Goal: Submit feedback/report problem: Leave review/rating

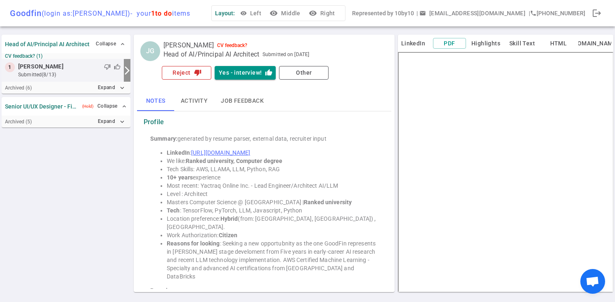
click at [195, 71] on icon "thumb_down" at bounding box center [197, 72] width 7 height 7
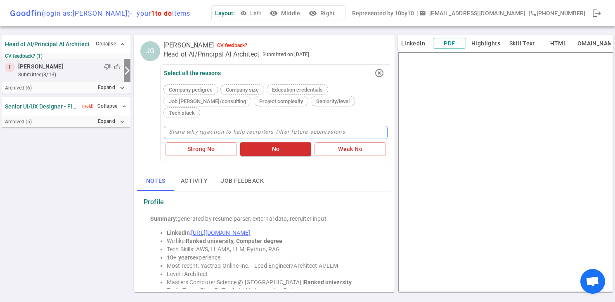
click at [347, 126] on textarea at bounding box center [276, 132] width 224 height 13
type textarea "d"
type textarea "do"
type textarea "doe"
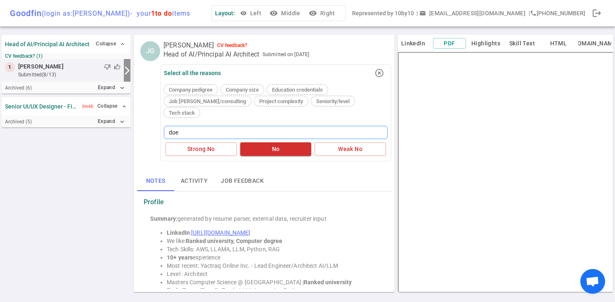
type textarea "does"
type textarea "doesn"
type textarea "doesn'"
type textarea "doesn't"
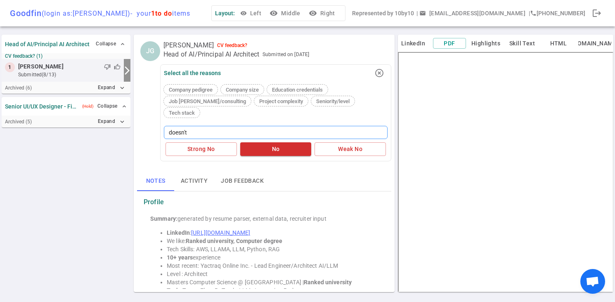
type textarea "doesn't s"
type textarea "doesn't se"
type textarea "doesn't see"
type textarea "doesn't seem"
type textarea "doesn't seem l"
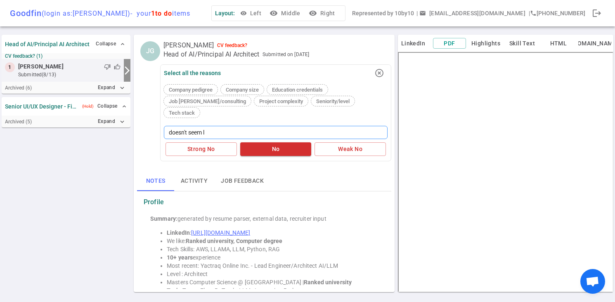
type textarea "doesn't seem li"
type textarea "doesn't seem lik"
type textarea "doesn't seem like"
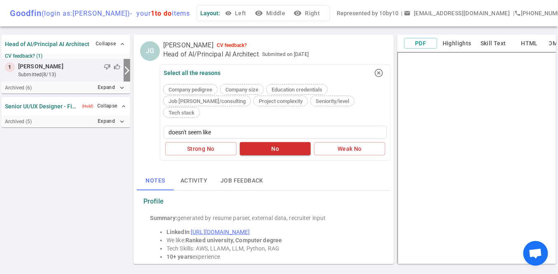
type textarea "doesn't seem like h"
type textarea "doesn't seem like he"
type textarea "doesn't seem like he ha"
type textarea "doesn't seem like he has"
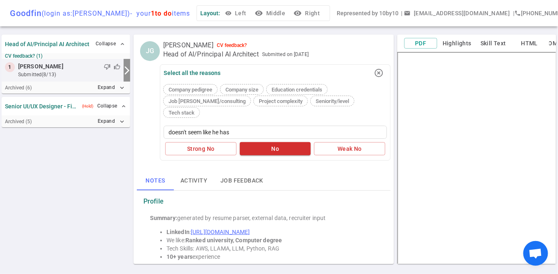
type textarea "doesn't seem like he has"
type textarea "doesn't seem like he has d"
type textarea "doesn't seem like he has de"
type textarea "doesn't seem like he has dee"
type textarea "doesn't seem like he has deeo"
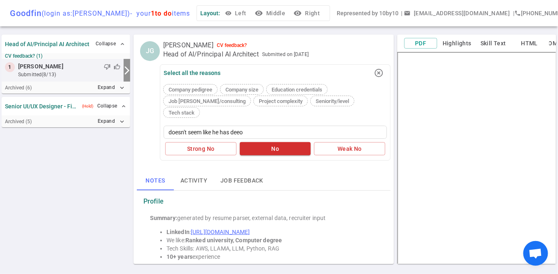
type textarea "doesn't seem like he has deeo"
type textarea "doesn't seem like he has dee"
type textarea "doesn't seem like he has deep"
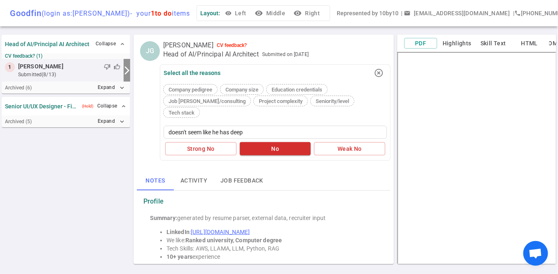
type textarea "doesn't seem like he has deep A"
type textarea "doesn't seem like he has deep AI"
type textarea "doesn't seem like he has deep AI e"
type textarea "doesn't seem like he has deep AI ex"
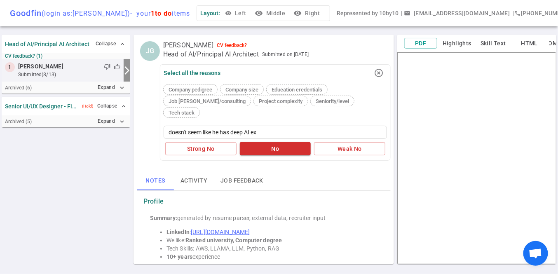
type textarea "doesn't seem like he has deep AI e"
type textarea "doesn't seem like he has deep AI ex"
type textarea "doesn't seem like he has deep AI exp"
type textarea "doesn't seem like he has deep AI expe"
type textarea "doesn't seem like he has deep AI expei"
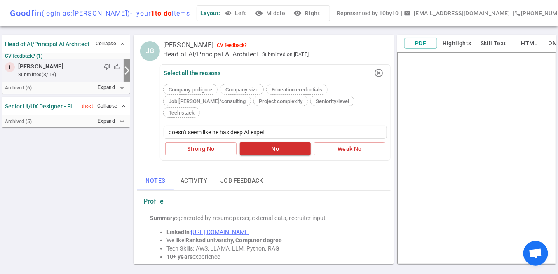
type textarea "doesn't seem like he has deep AI expe"
type textarea "doesn't seem like he has deep AI exper"
type textarea "doesn't seem like he has deep AI experi"
type textarea "doesn't seem like he has deep AI experie"
type textarea "doesn't seem like he has deep AI experien"
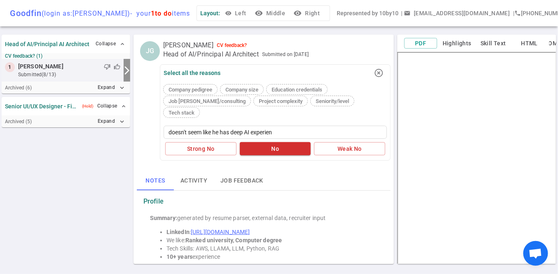
type textarea "doesn't seem like he has deep AI experiens"
type textarea "doesn't seem like he has deep AI experiense"
type textarea "doesn't seem like he has deep AI experiense."
type textarea "doesn't seem like he has deep AI experiense. al"
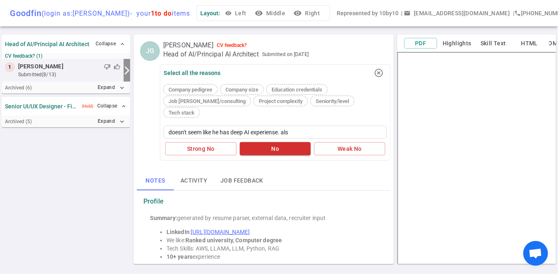
type textarea "doesn't seem like he has deep AI experiense. also"
type textarea "doesn't seem like he has deep AI experiense. also d"
type textarea "doesn't seem like he has deep AI experiense. also do"
type textarea "doesn't seem like he has deep AI experiense. also doe"
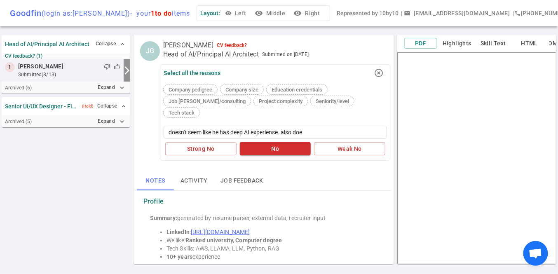
type textarea "doesn't seem like he has deep AI experiense. also does"
type textarea "doesn't seem like he has deep AI experiense. also doesn"
type textarea "doesn't seem like he has deep AI experiense. also doesnt"
type textarea "doesn't seem like he has deep AI experiense. also doesn"
type textarea "doesn't seem like he has deep AI experiense. also doesnt"
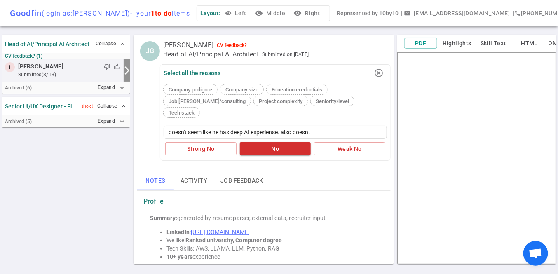
type textarea "doesn't seem like he has deep AI experiense. also doesn"
type textarea "doesn't seem like he has deep AI experiense. also doesn't"
type textarea "doesn't seem like he has deep AI experiense. also doesn't s"
type textarea "doesn't seem like he has deep AI experiense. also doesn't se"
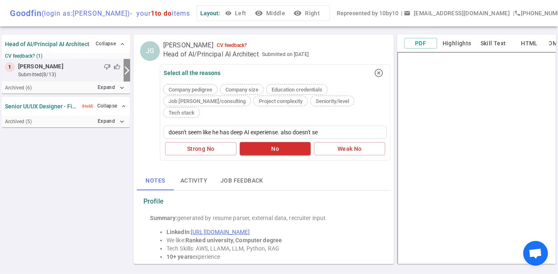
type textarea "doesn't seem like he has deep AI experiense. also doesn't see"
type textarea "doesn't seem like he has deep AI experiense. also doesn't seem"
type textarea "doesn't seem like he has deep AI experiense. also doesn't seem ha"
type textarea "doesn't seem like he has deep AI experiense. also doesn't seem han"
type textarea "doesn't seem like he has deep AI experiense. also doesn't seem hand"
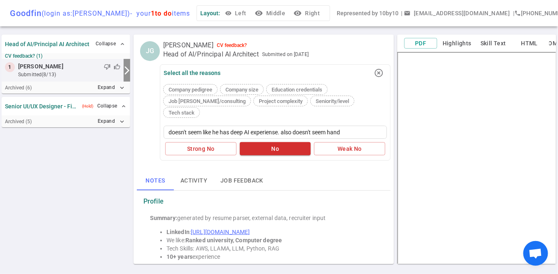
type textarea "doesn't seem like he has deep AI experiense. also doesn't seem hands"
type textarea "doesn't seem like he has deep AI experiense. also doesn't seem hands o"
type textarea "doesn't seem like he has deep AI experiense. also doesn't seem hands on"
type textarea "doesn't seem like he has deep AI experiense. also doesn't seem hands on."
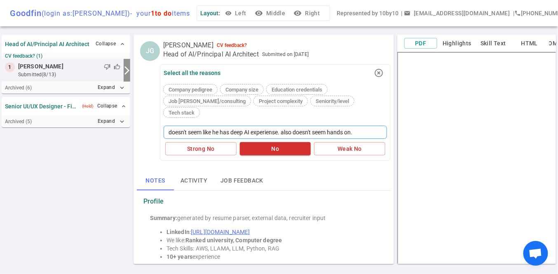
click at [275, 126] on textarea "doesn't seem like he has deep AI experiense. also doesn't seem hands on." at bounding box center [276, 132] width 224 height 13
click at [283, 126] on textarea "doesn't seem like he has deep AI experiense. also doesn't seem hands on." at bounding box center [276, 132] width 224 height 13
type textarea "doesn't seem like he has deep AI experiene. also doesn't seem hands on."
type textarea "doesn't seem like he has deep AI experience. also doesn't seem hands on."
click at [266, 142] on button "No" at bounding box center [275, 149] width 71 height 14
